Goal: Check status: Check status

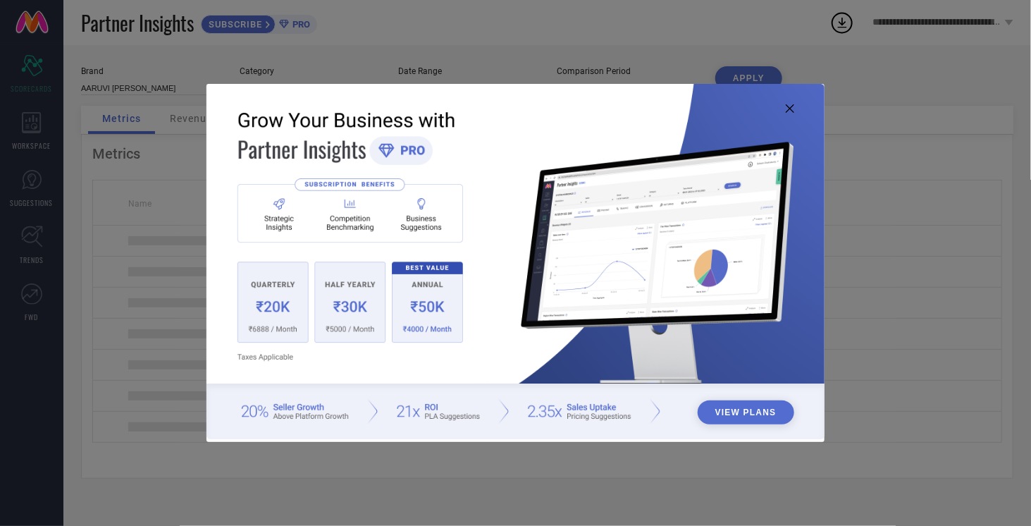
click at [787, 105] on icon at bounding box center [790, 108] width 8 height 8
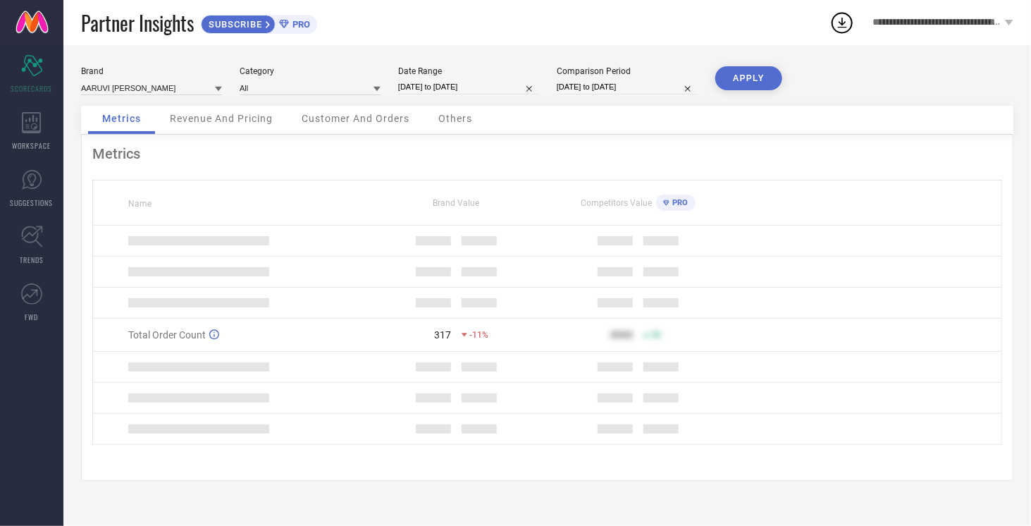
select select "5"
select select "2025"
select select "6"
select select "2025"
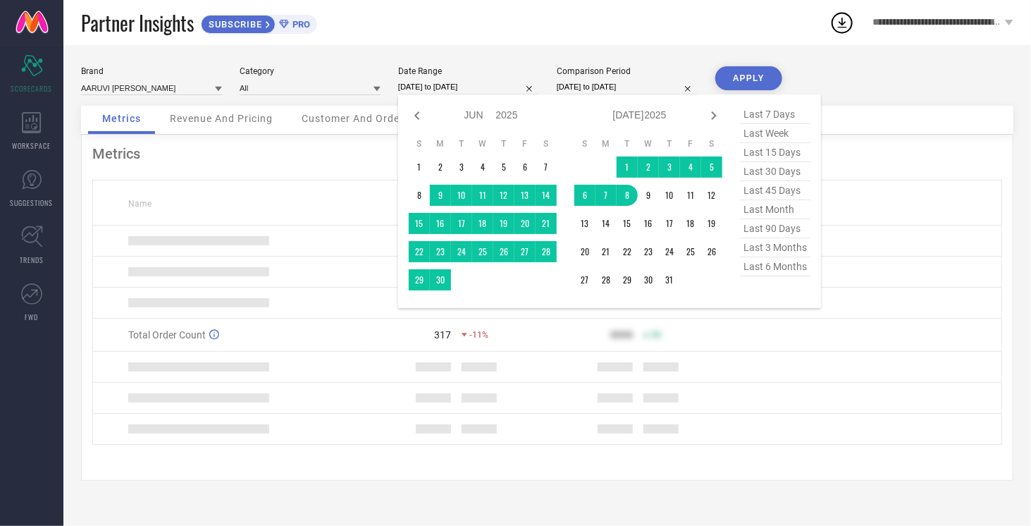
click at [424, 89] on input "[DATE] to [DATE]" at bounding box center [468, 87] width 141 height 15
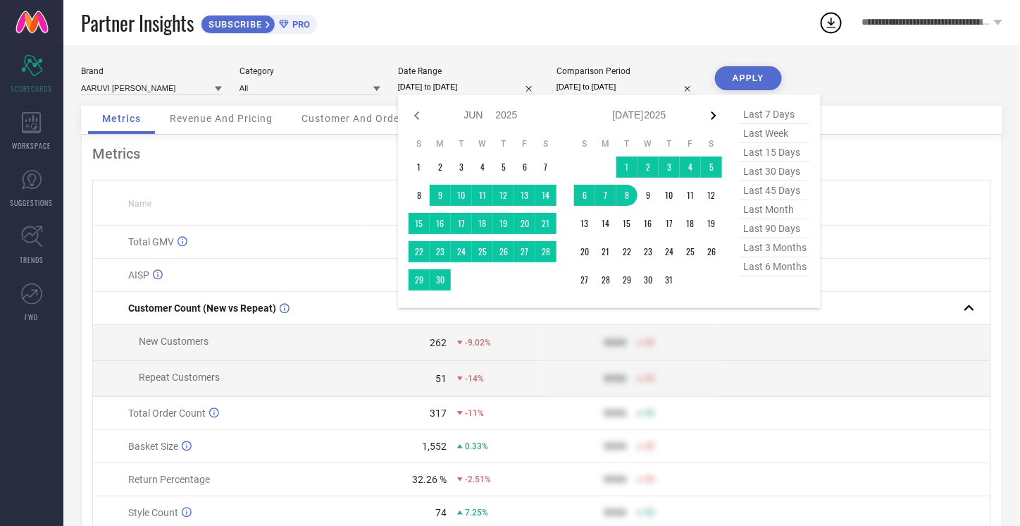
click at [717, 111] on icon at bounding box center [713, 115] width 17 height 17
select select "6"
select select "2025"
select select "7"
select select "2025"
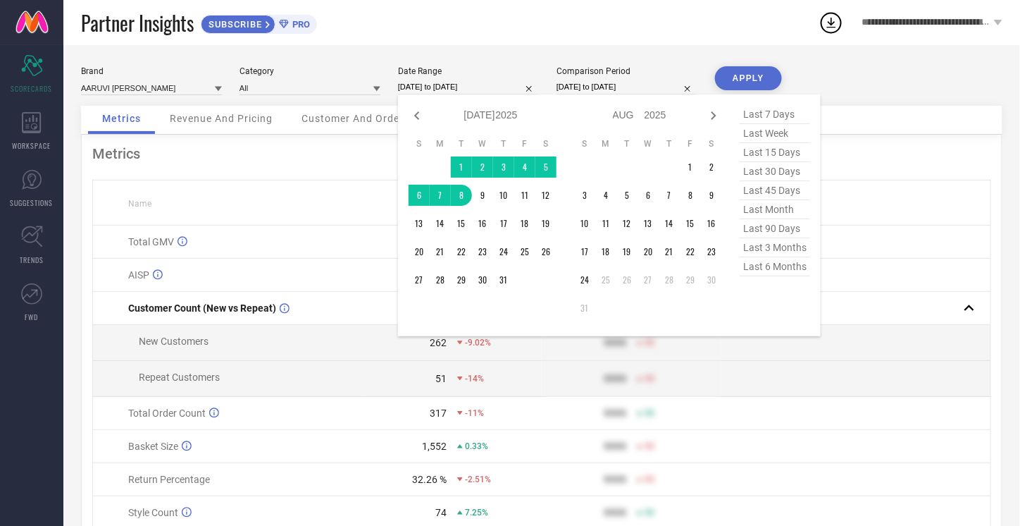
click at [717, 111] on icon at bounding box center [713, 115] width 17 height 17
select select "7"
select select "2025"
select select "8"
select select "2025"
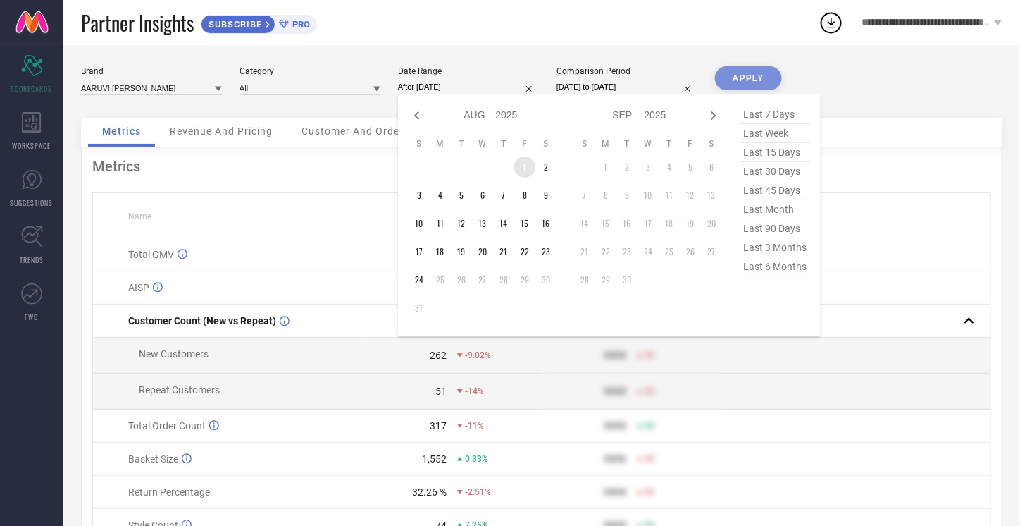
click at [526, 171] on td "1" at bounding box center [524, 166] width 21 height 21
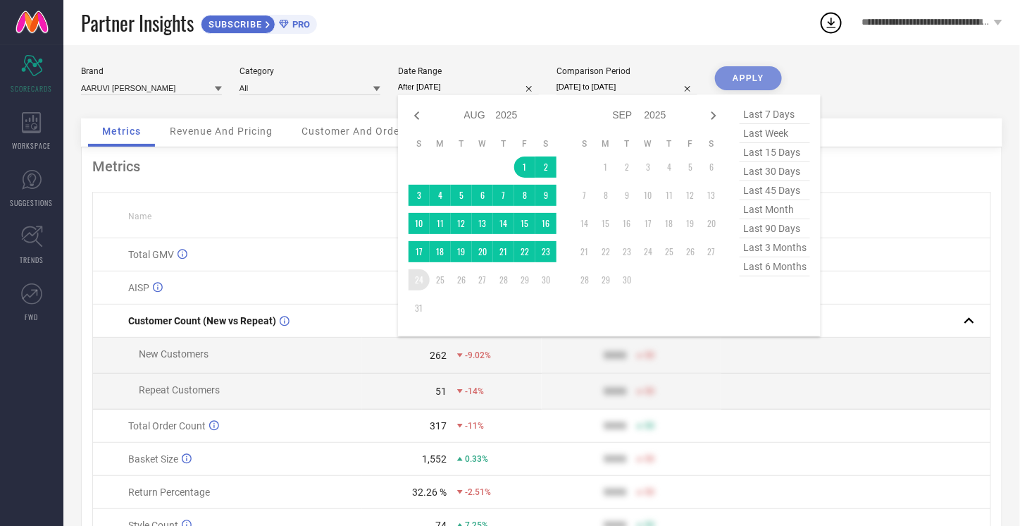
type input "[DATE] to [DATE]"
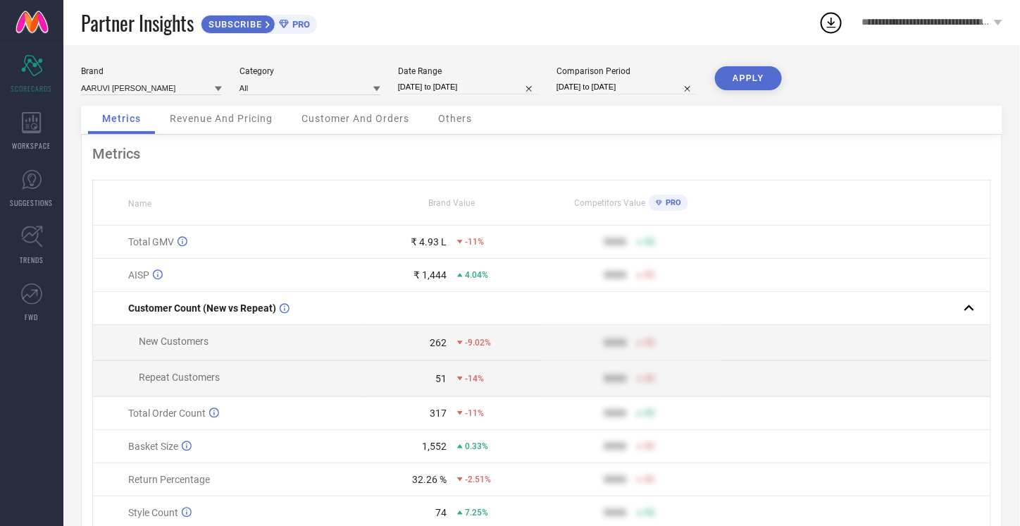
click at [637, 95] on div "Comparison Period [DATE] to [DATE]" at bounding box center [627, 80] width 141 height 29
select select "4"
select select "2025"
select select "5"
select select "2025"
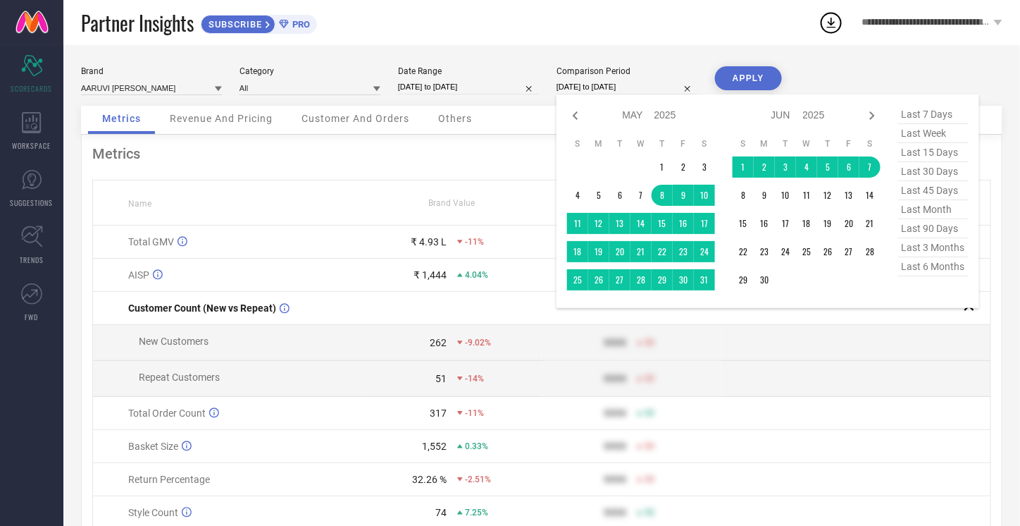
click at [641, 85] on input "[DATE] to [DATE]" at bounding box center [627, 87] width 141 height 15
click at [872, 113] on icon at bounding box center [872, 115] width 17 height 17
select select "5"
select select "2025"
select select "6"
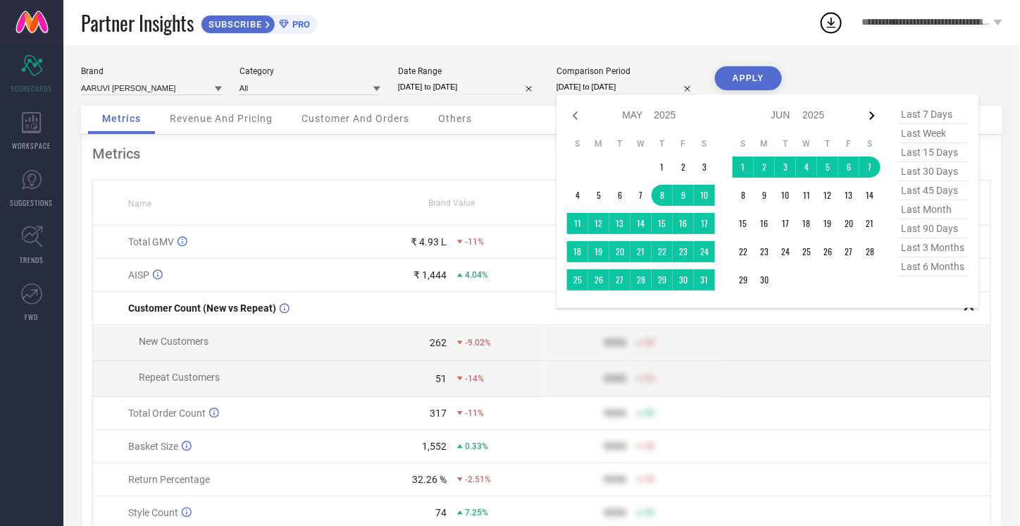
select select "2025"
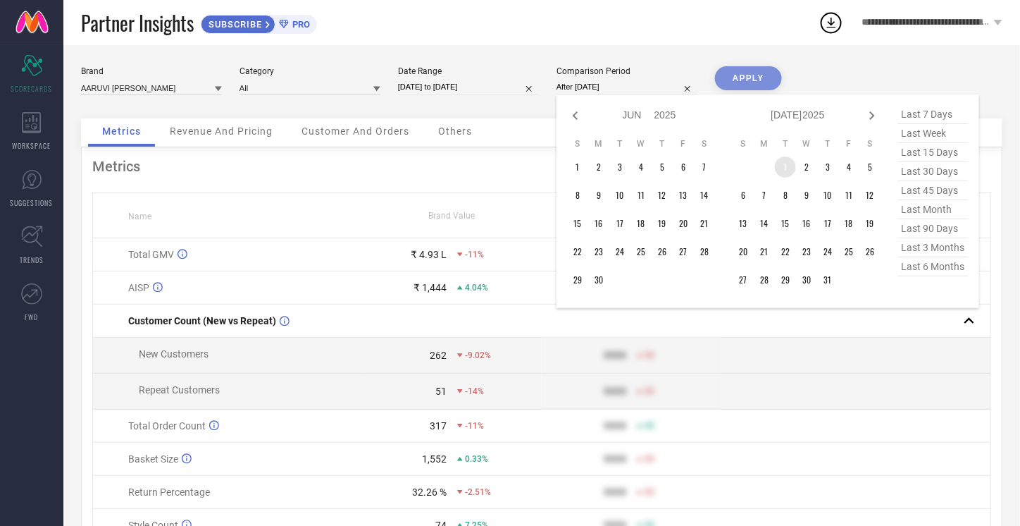
click at [792, 166] on td "1" at bounding box center [785, 166] width 21 height 21
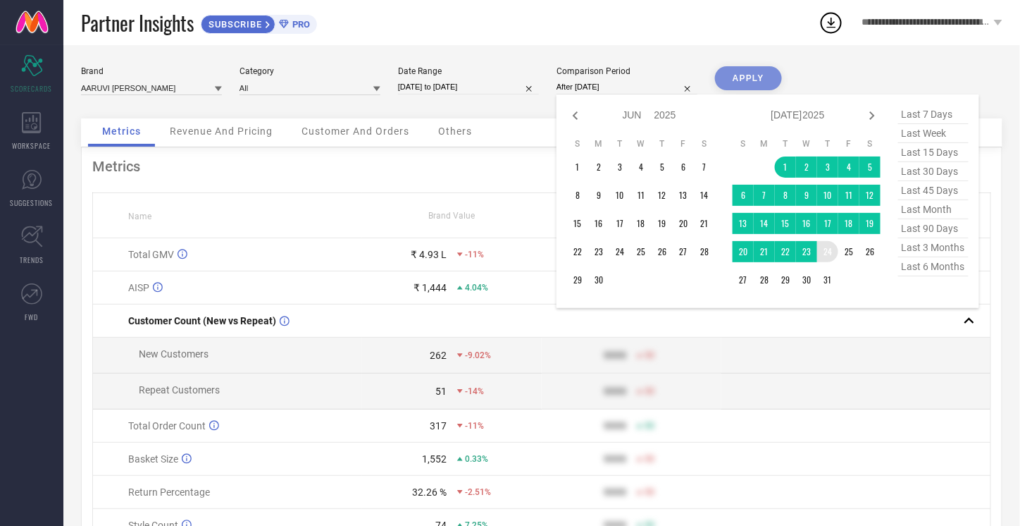
type input "[DATE] to [DATE]"
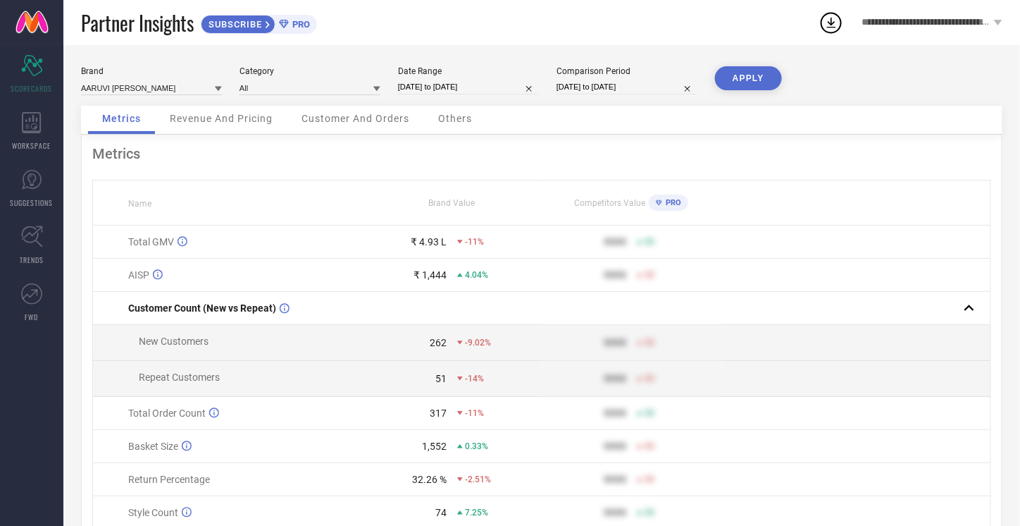
click at [760, 82] on button "APPLY" at bounding box center [748, 78] width 67 height 24
click at [462, 82] on input "[DATE] to [DATE]" at bounding box center [468, 87] width 141 height 15
select select "7"
select select "2025"
select select "8"
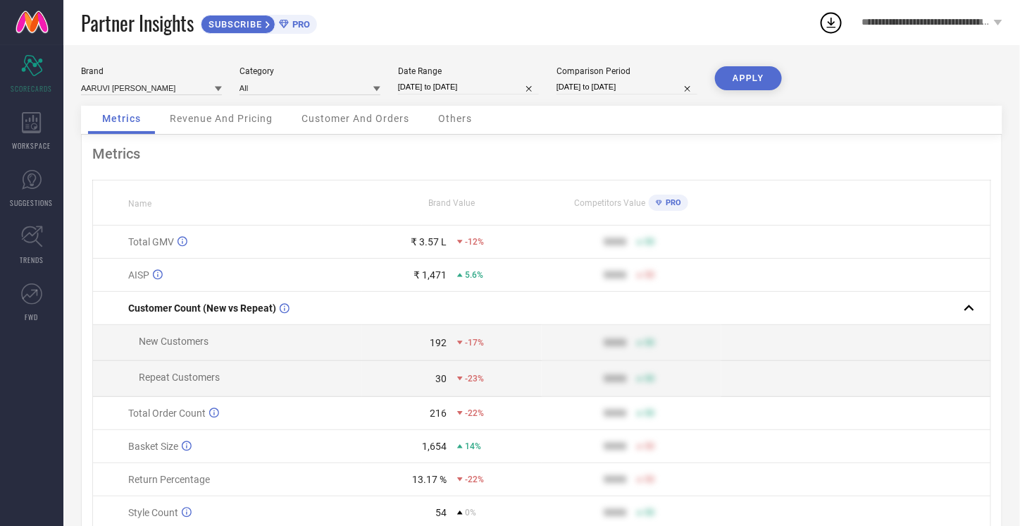
select select "2025"
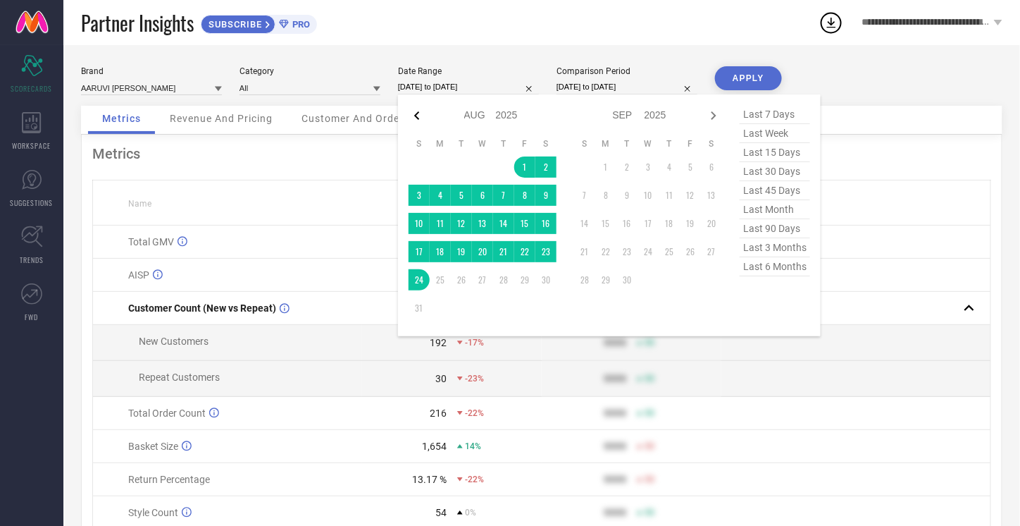
click at [412, 110] on icon at bounding box center [417, 115] width 17 height 17
select select "6"
select select "2025"
select select "7"
select select "2025"
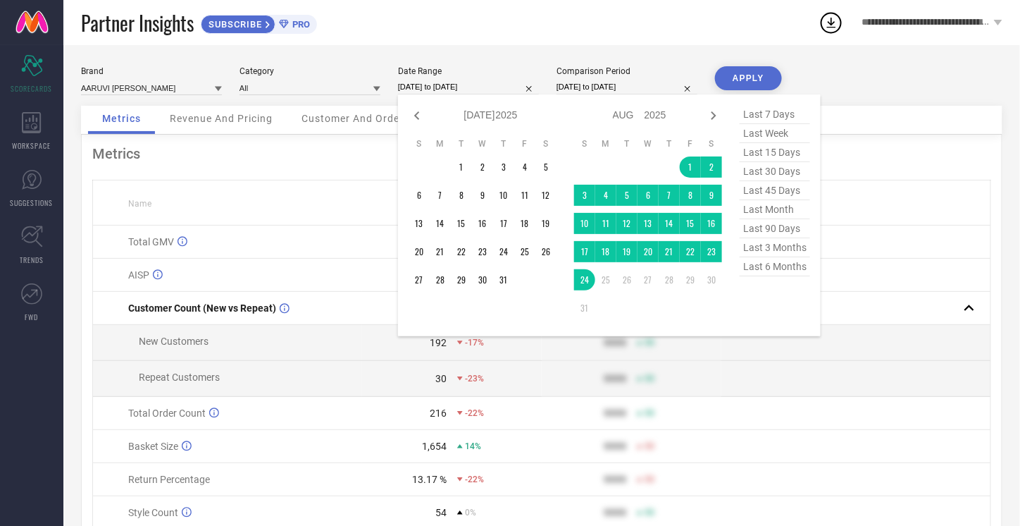
click at [412, 110] on icon at bounding box center [417, 115] width 17 height 17
select select "5"
select select "2025"
select select "6"
select select "2025"
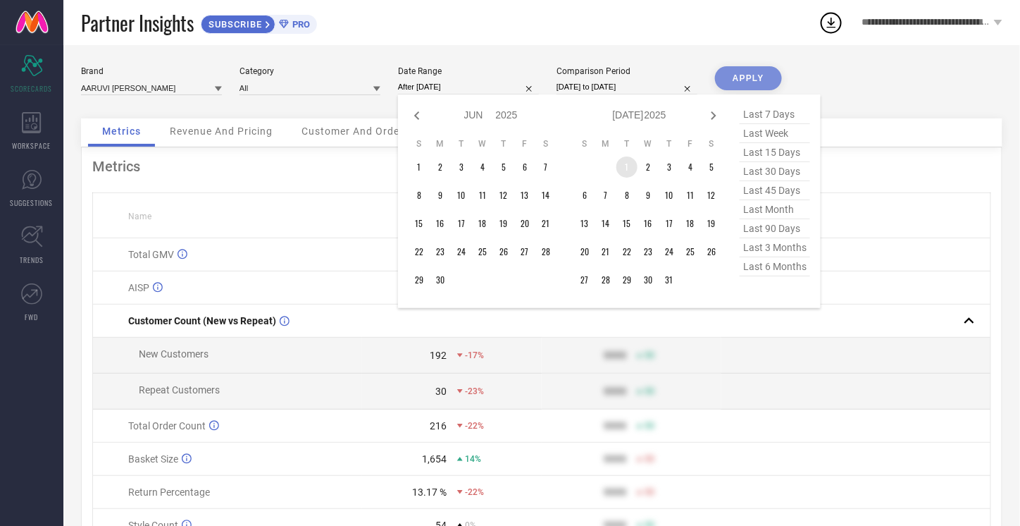
click at [631, 164] on td "1" at bounding box center [627, 166] width 21 height 21
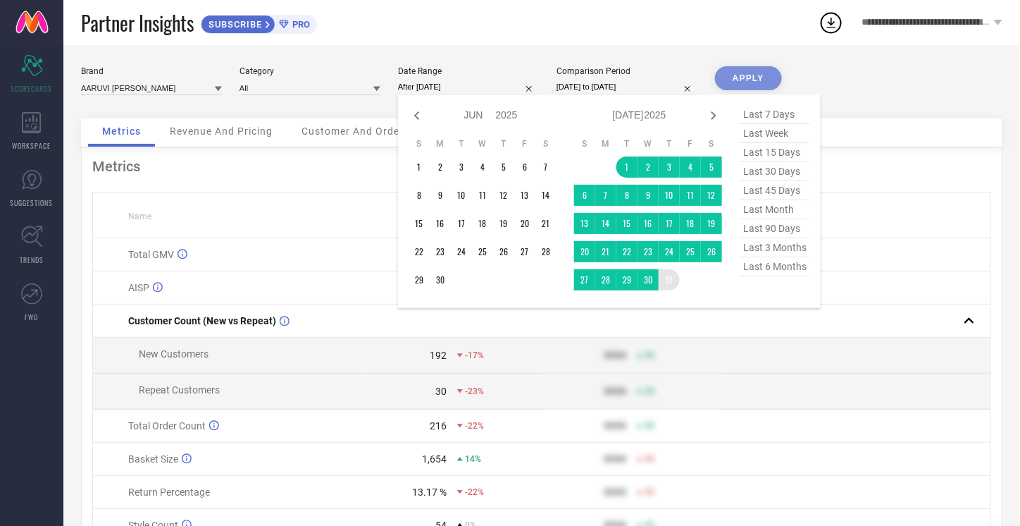
type input "[DATE] to [DATE]"
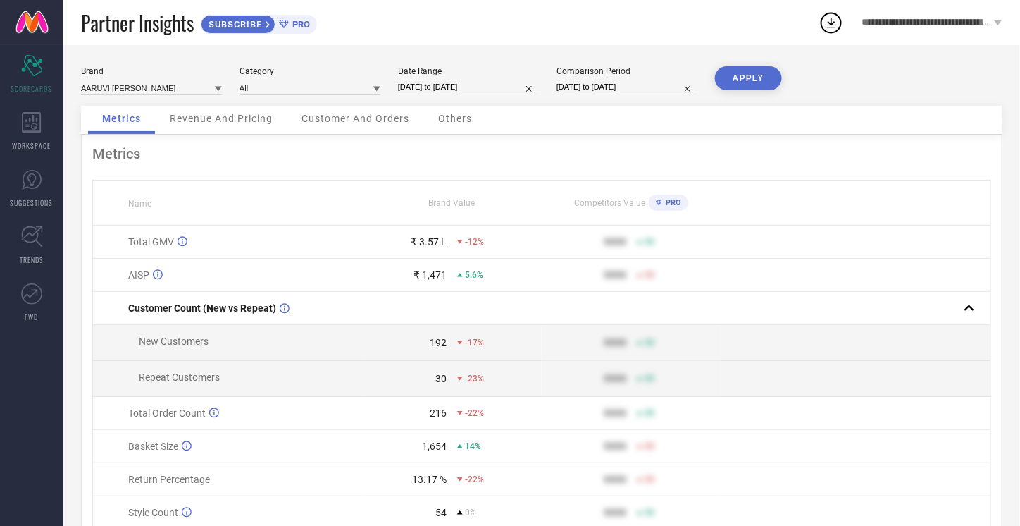
click at [749, 75] on button "APPLY" at bounding box center [748, 78] width 67 height 24
click at [448, 121] on span "Others" at bounding box center [455, 118] width 34 height 11
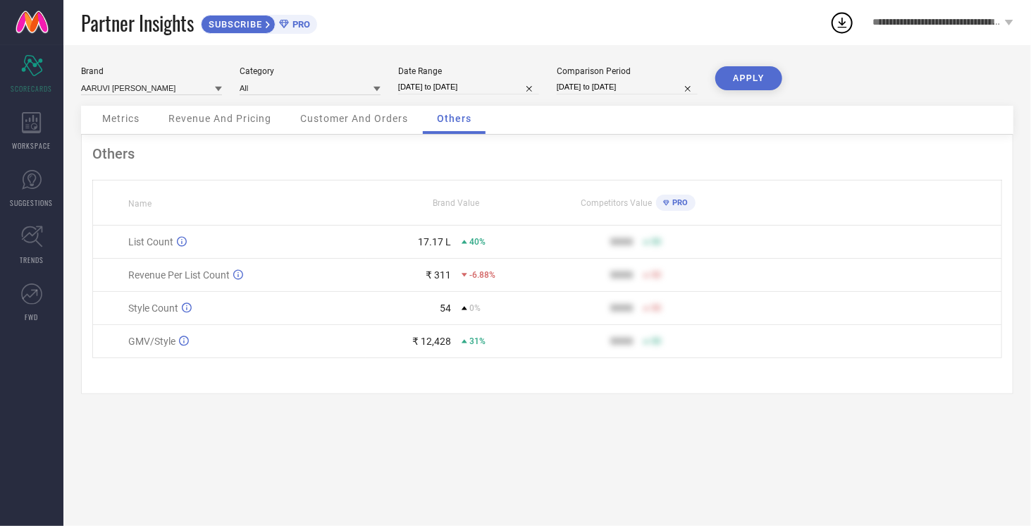
click at [354, 124] on span "Customer And Orders" at bounding box center [354, 118] width 108 height 11
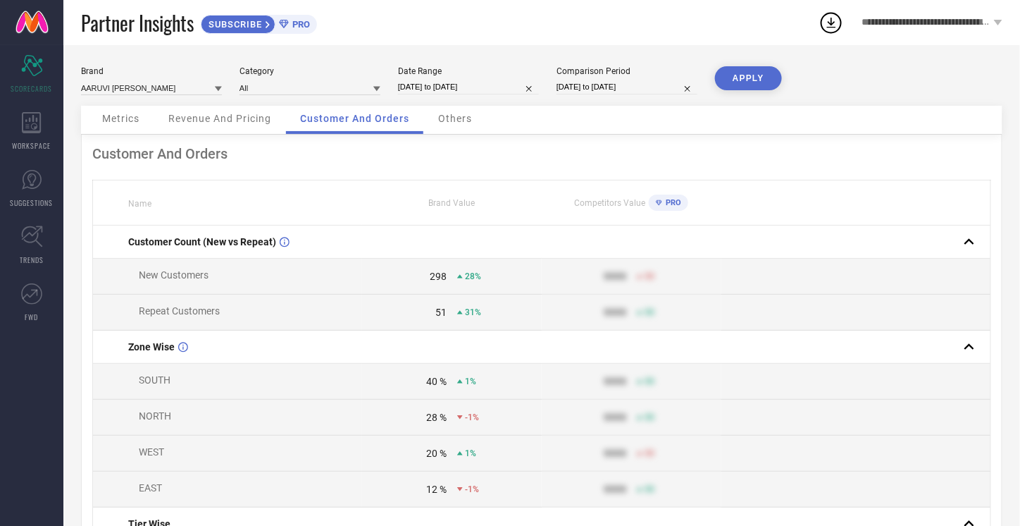
click at [243, 111] on div "Revenue And Pricing" at bounding box center [219, 120] width 131 height 28
